Goal: Transaction & Acquisition: Purchase product/service

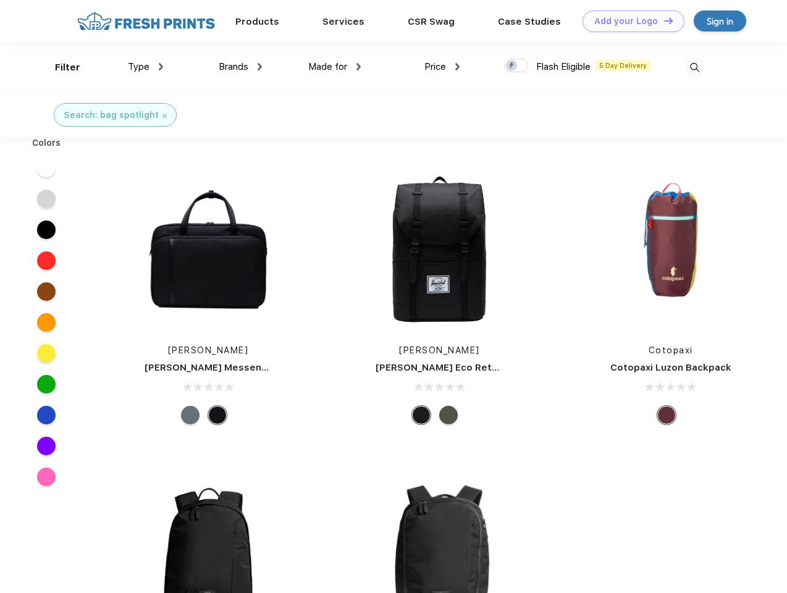
click at [629, 21] on link "Add your Logo Design Tool" at bounding box center [633, 21] width 102 height 22
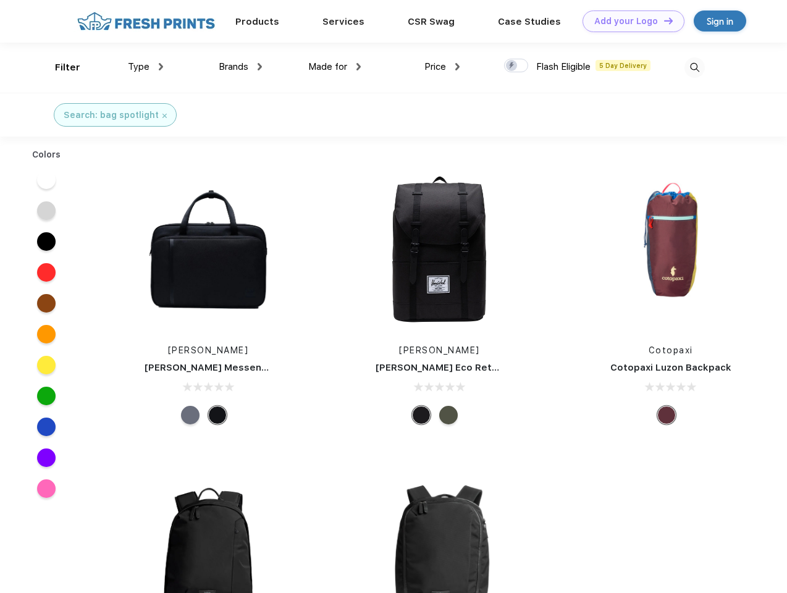
click at [0, 0] on div "Design Tool" at bounding box center [0, 0] width 0 height 0
click at [663, 20] on link "Add your Logo Design Tool" at bounding box center [633, 21] width 102 height 22
click at [59, 67] on div "Filter" at bounding box center [67, 68] width 25 height 14
click at [146, 67] on span "Type" at bounding box center [139, 66] width 22 height 11
click at [240, 67] on span "Brands" at bounding box center [234, 66] width 30 height 11
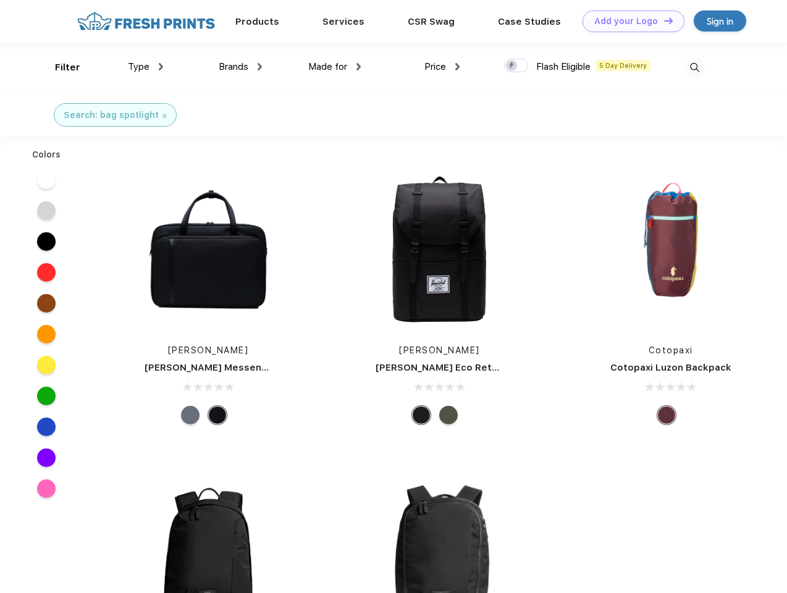
click at [335, 67] on span "Made for" at bounding box center [327, 66] width 39 height 11
click at [442, 67] on span "Price" at bounding box center [435, 66] width 22 height 11
click at [516, 66] on div at bounding box center [516, 66] width 24 height 14
click at [512, 66] on input "checkbox" at bounding box center [508, 62] width 8 height 8
click at [694, 67] on img at bounding box center [694, 67] width 20 height 20
